Goal: Transaction & Acquisition: Purchase product/service

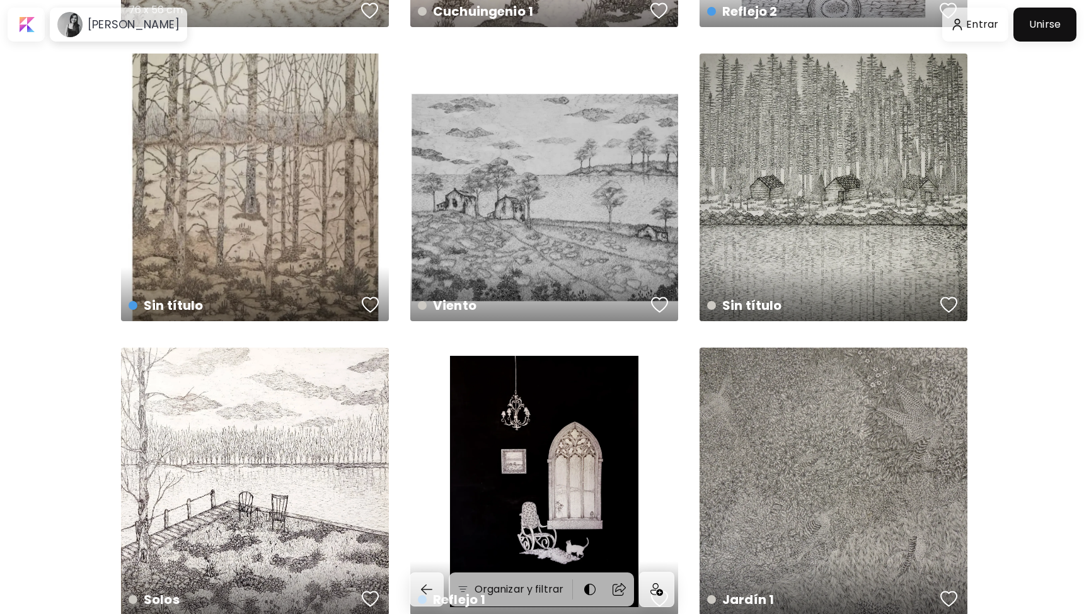
scroll to position [587, 0]
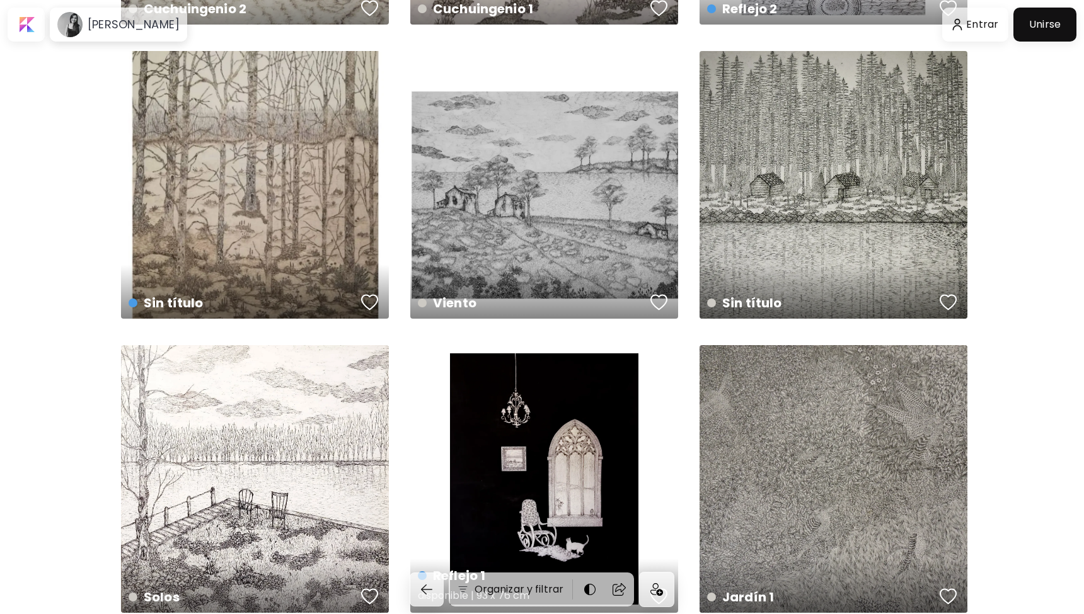
click at [569, 461] on div "Reflejo 1 disponible | 93 x 76 cm" at bounding box center [544, 479] width 268 height 268
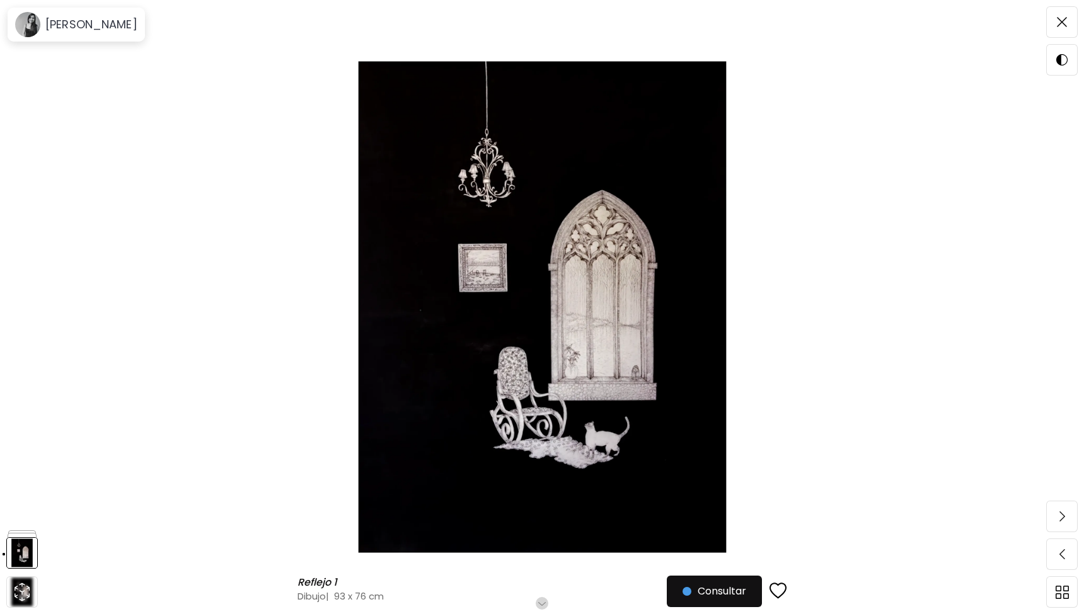
scroll to position [94, 0]
click at [1058, 25] on img at bounding box center [1062, 22] width 10 height 10
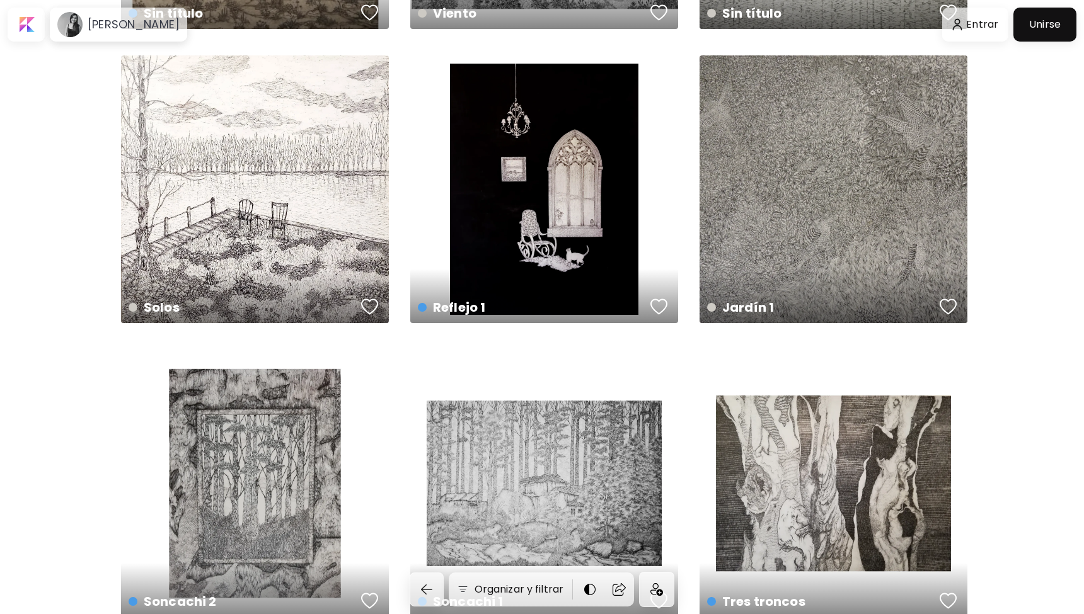
scroll to position [886, 0]
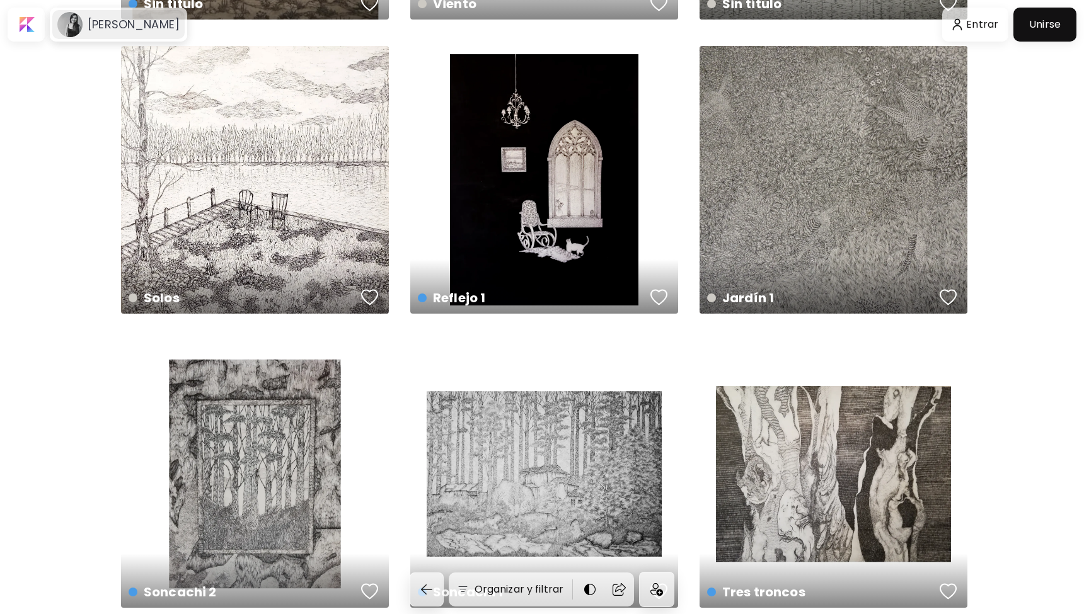
click at [79, 25] on image at bounding box center [69, 24] width 25 height 25
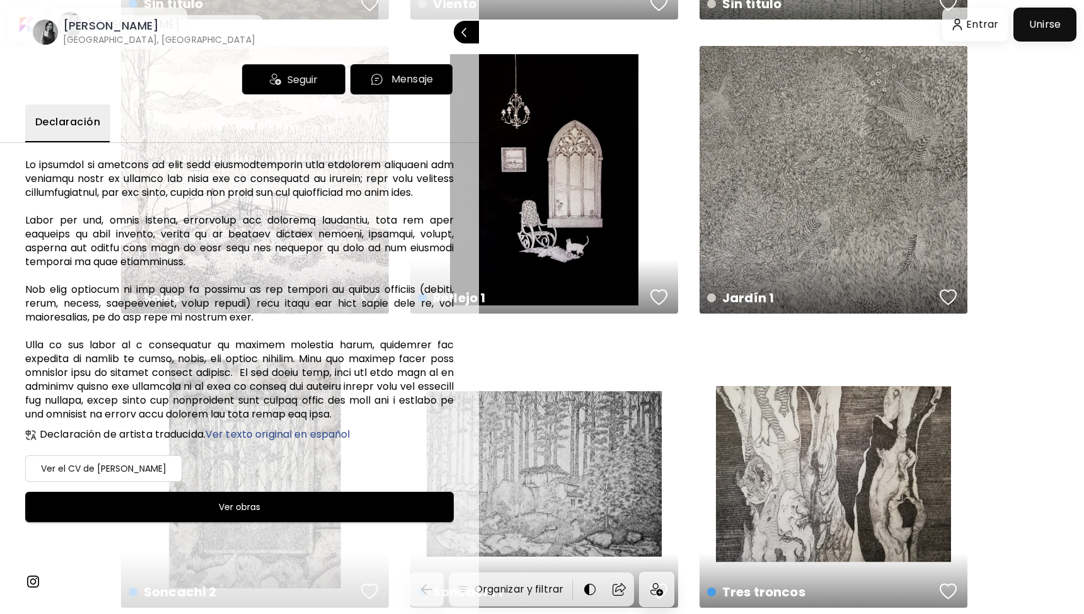
click at [64, 32] on h6 "[PERSON_NAME]" at bounding box center [159, 25] width 192 height 15
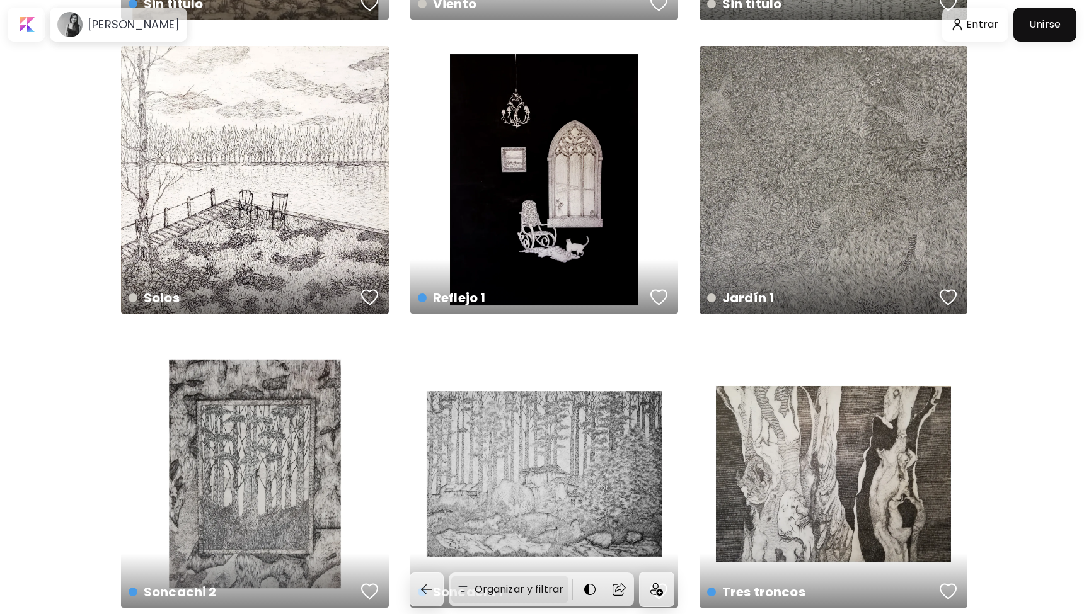
click at [462, 590] on img at bounding box center [462, 590] width 13 height 13
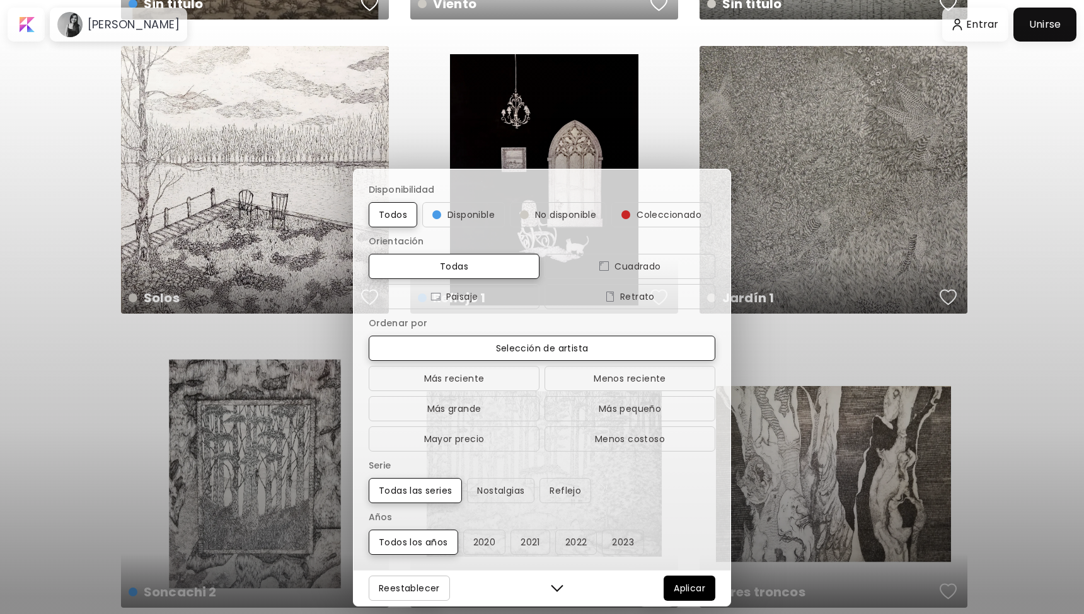
click at [111, 430] on div "Disponibilidad Todos Disponible No disponible Coleccionado Orientación Todas Cu…" at bounding box center [542, 307] width 1084 height 614
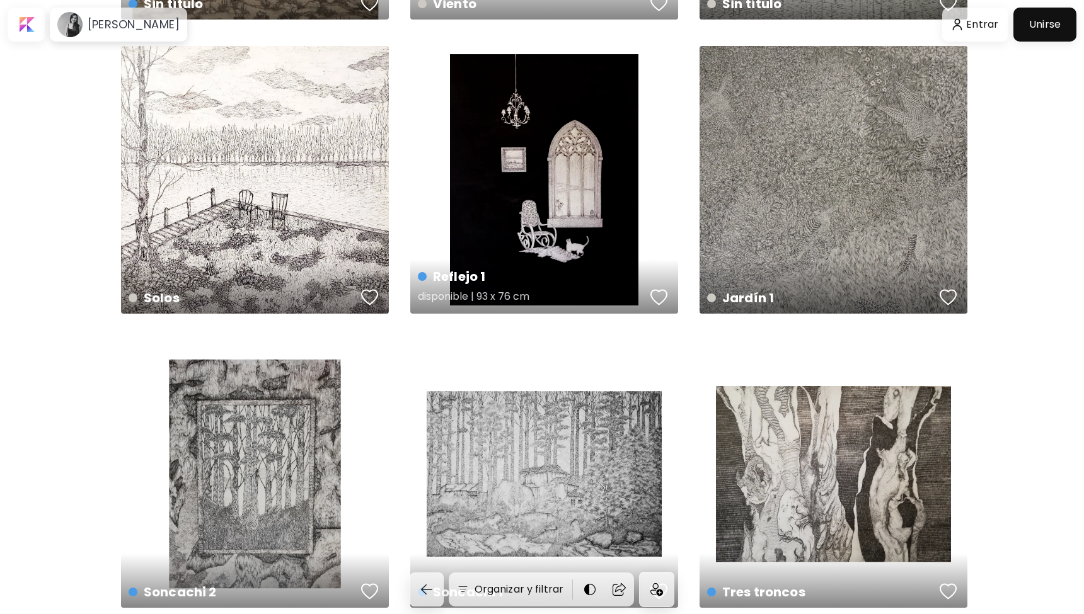
click at [587, 209] on div "Reflejo 1 disponible | 93 x 76 cm" at bounding box center [544, 180] width 268 height 268
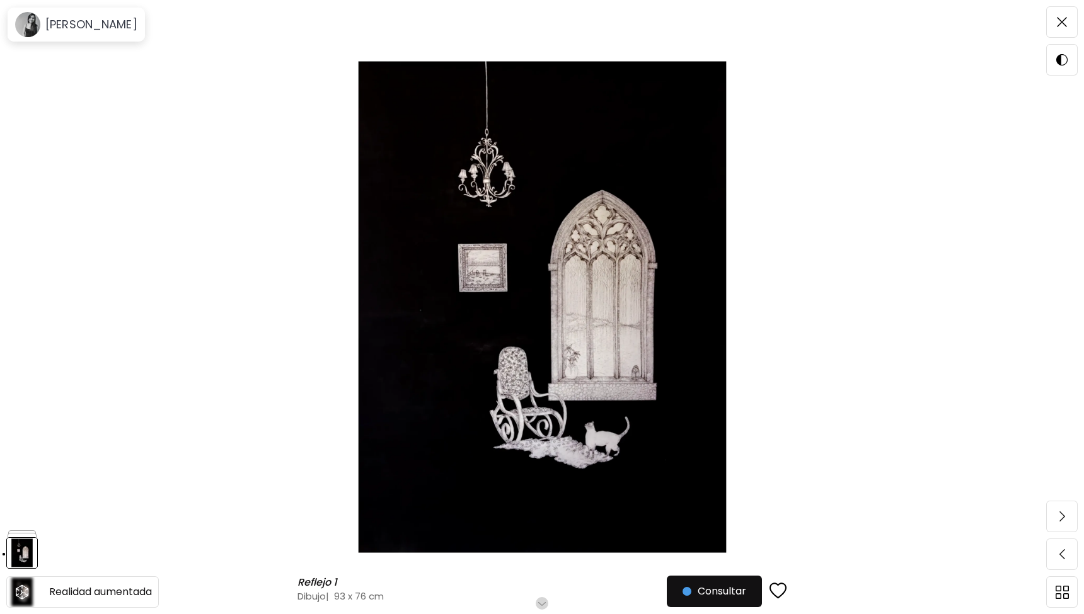
click at [26, 592] on icon "animation" at bounding box center [22, 592] width 20 height 20
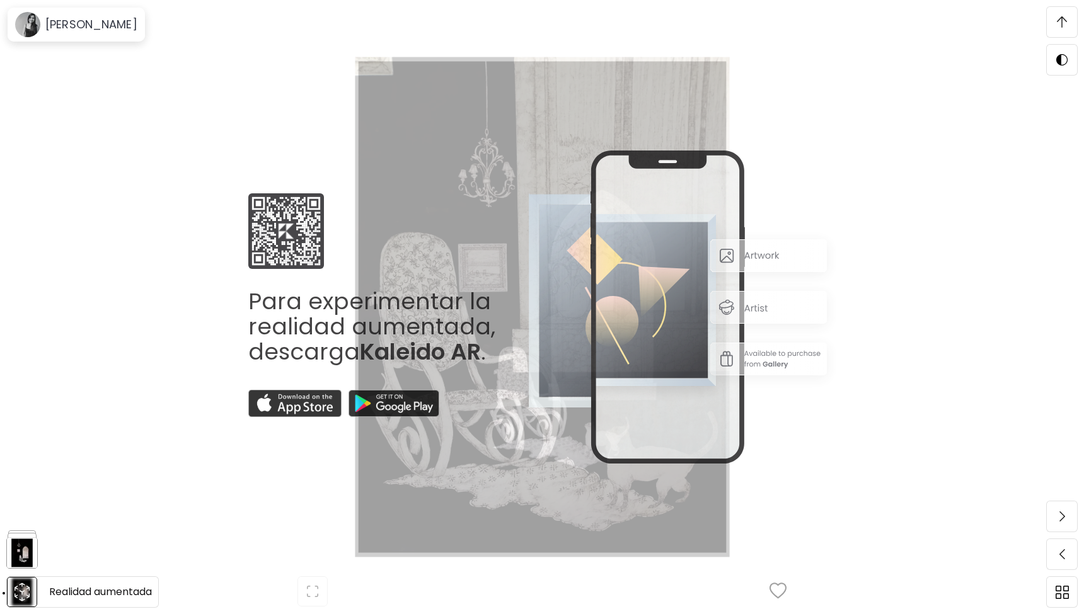
scroll to position [291, 0]
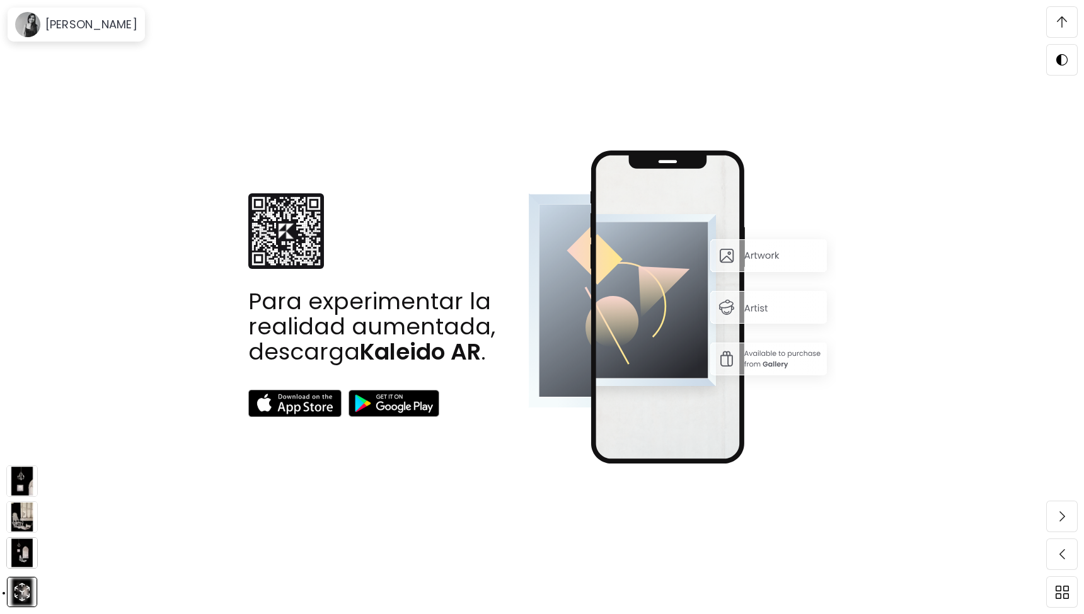
click at [22, 554] on img at bounding box center [22, 554] width 32 height 32
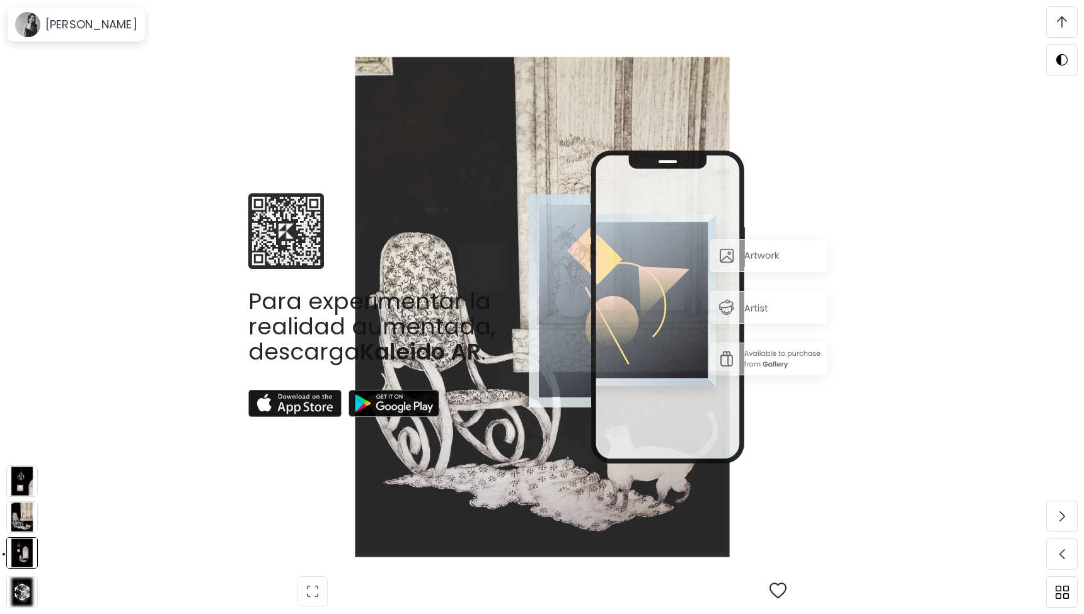
scroll to position [0, 0]
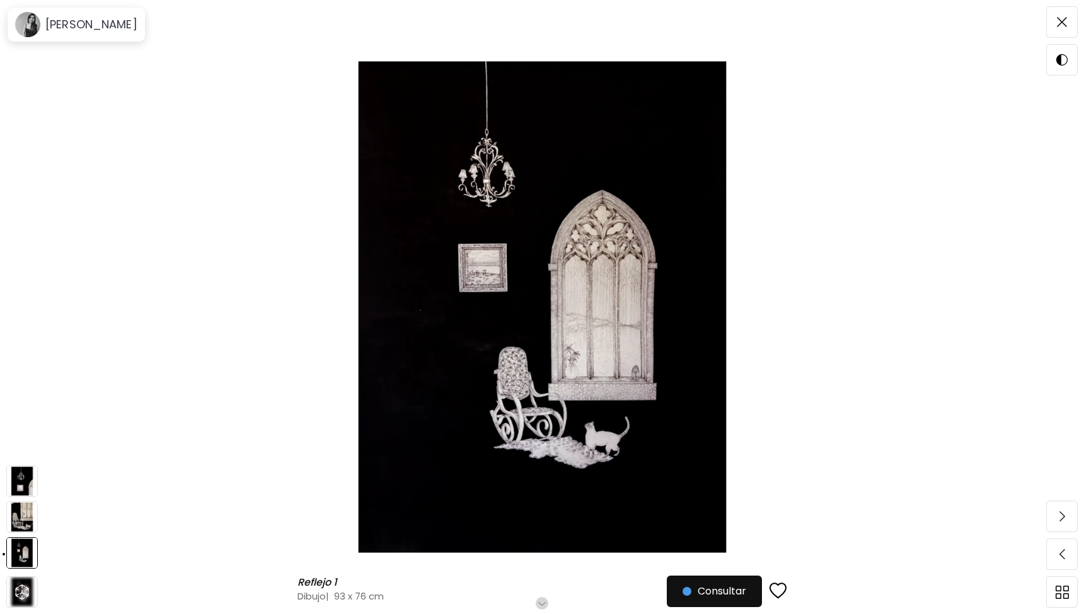
click at [28, 512] on img at bounding box center [22, 518] width 32 height 32
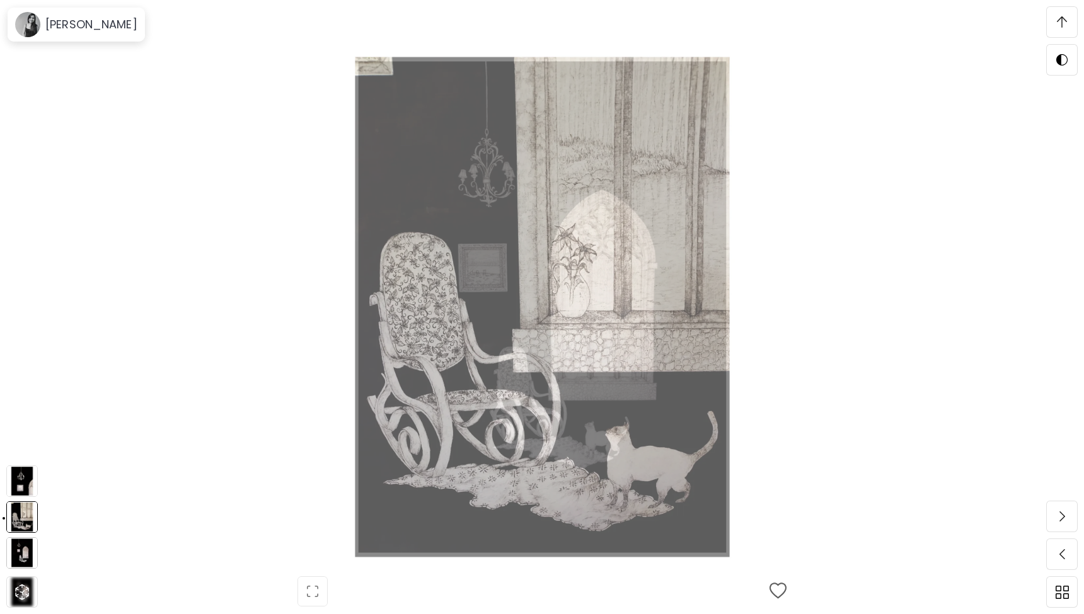
scroll to position [291, 0]
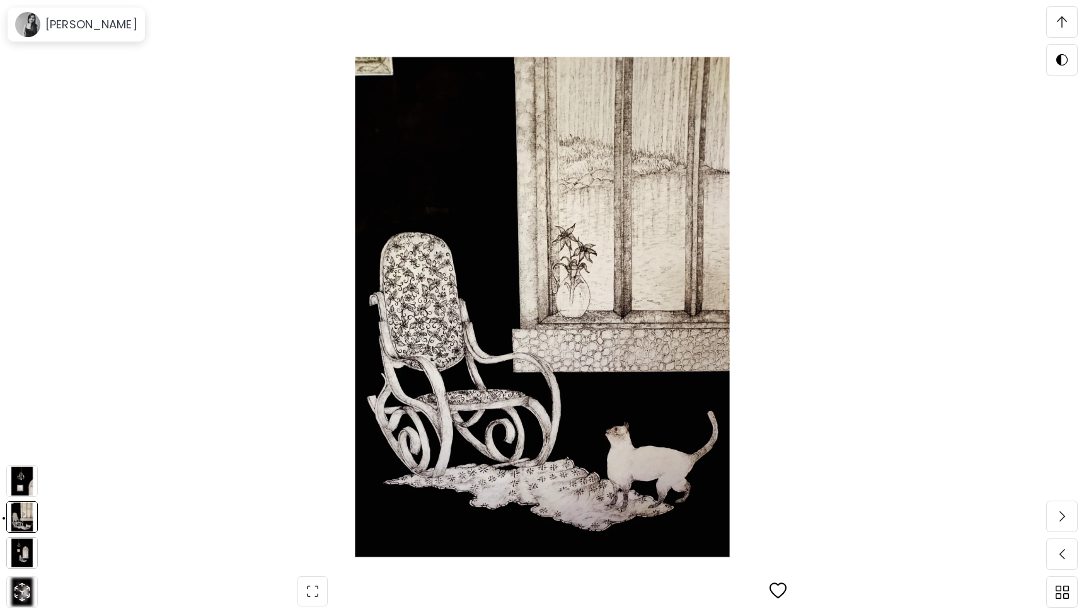
click at [21, 486] on img at bounding box center [22, 482] width 32 height 32
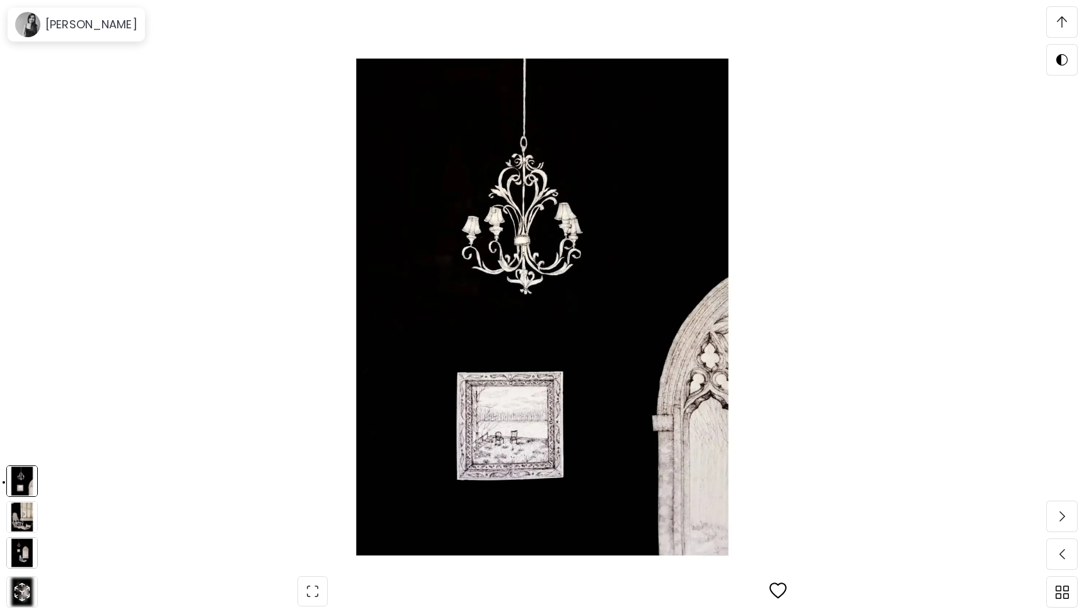
click at [18, 544] on img at bounding box center [22, 554] width 32 height 32
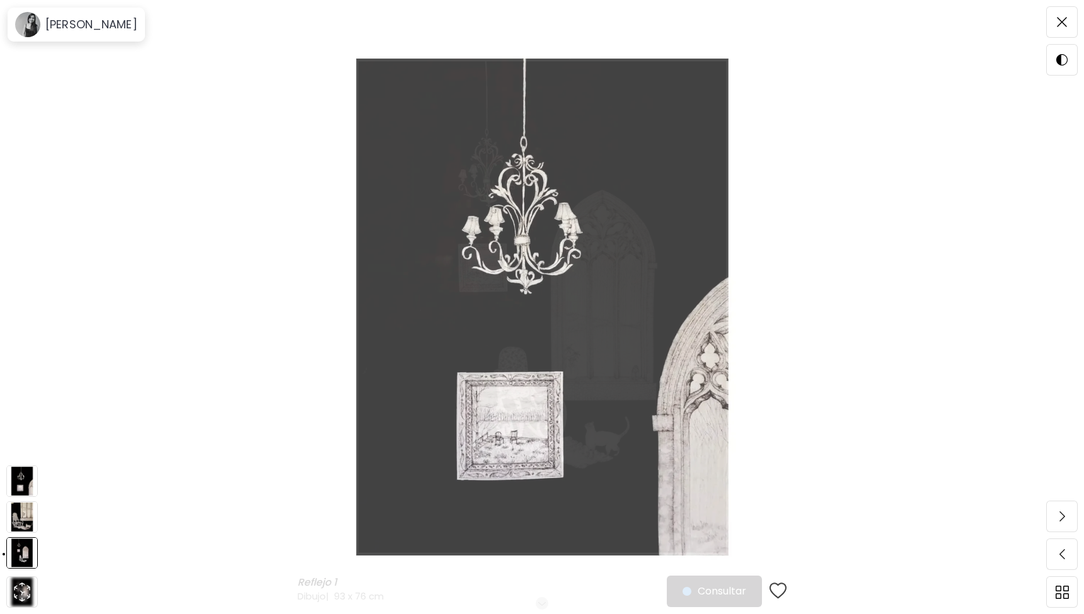
scroll to position [0, 0]
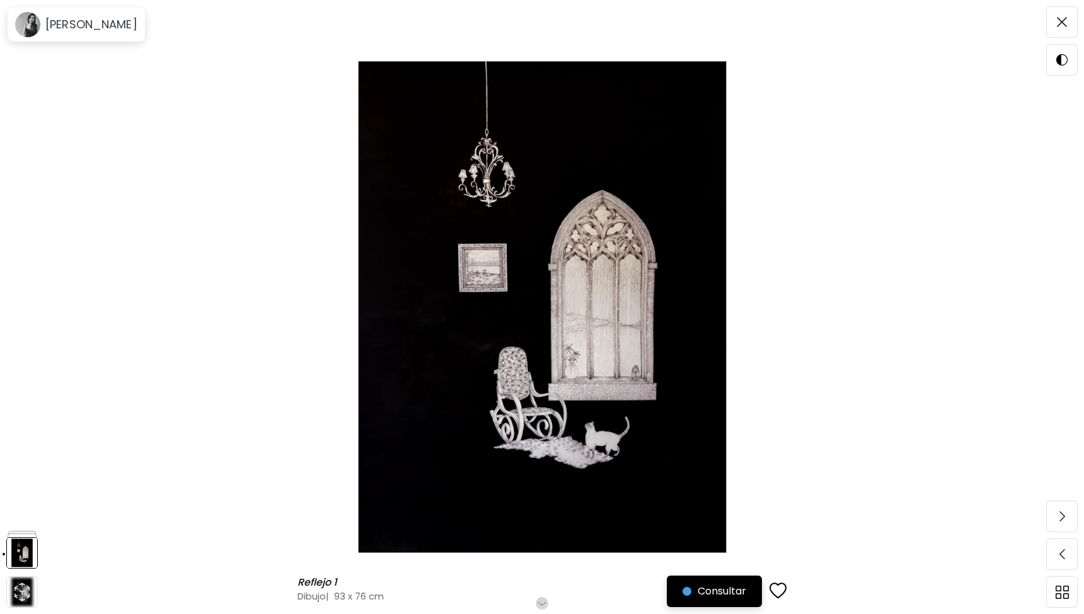
click at [679, 587] on button "Consultar" at bounding box center [714, 592] width 95 height 32
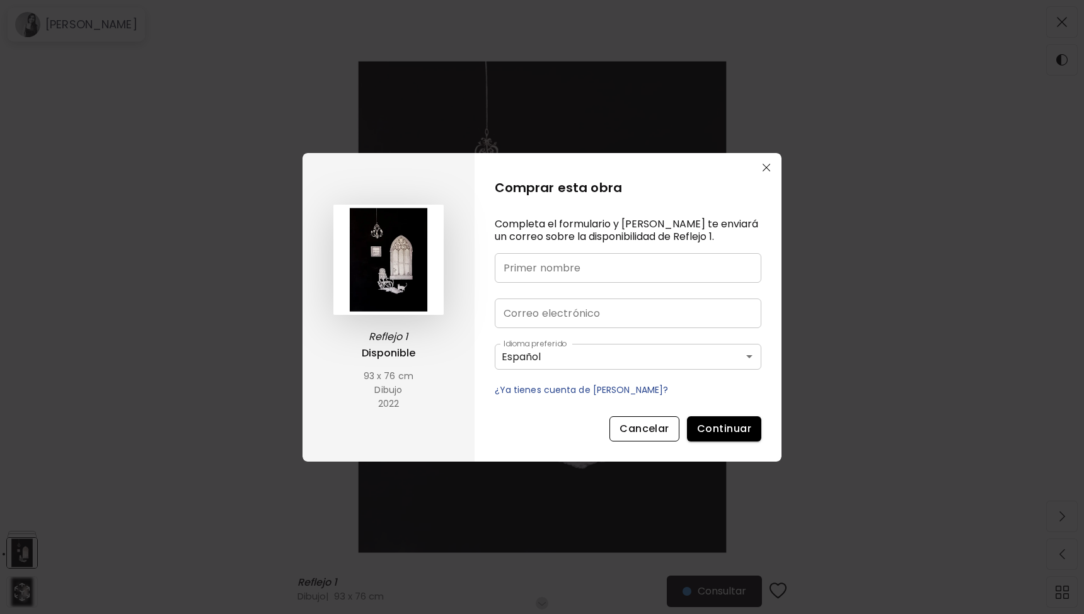
click at [652, 431] on span "Cancelar" at bounding box center [644, 428] width 50 height 13
